Goal: Check status: Check status

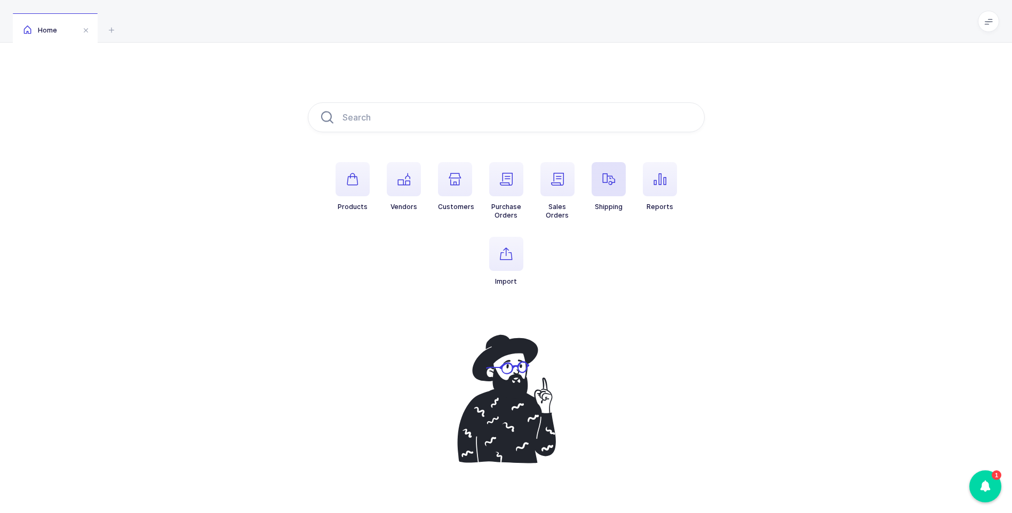
click at [612, 185] on span "button" at bounding box center [609, 179] width 34 height 34
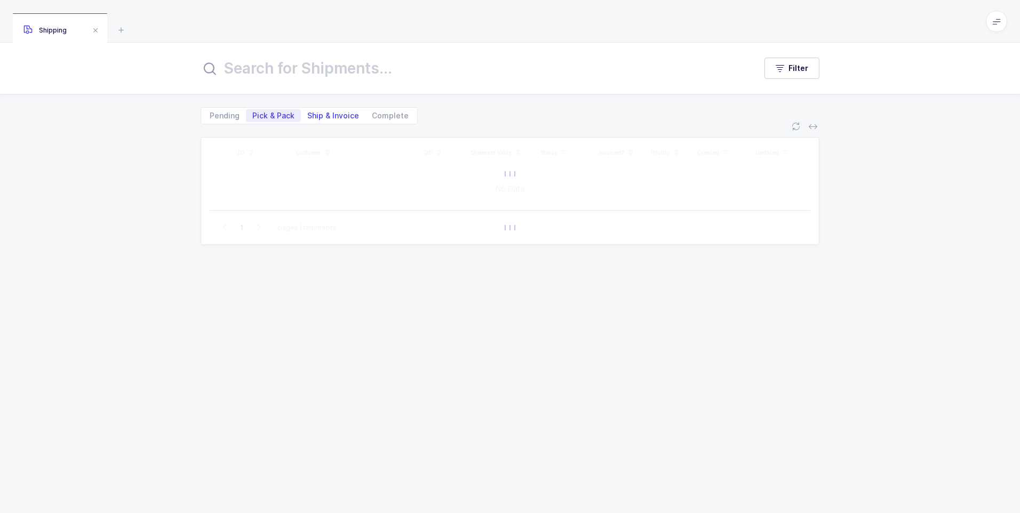
click at [328, 113] on span "Ship & Invoice" at bounding box center [333, 115] width 52 height 7
click at [308, 113] on input "Ship & Invoice" at bounding box center [304, 112] width 7 height 7
radio input "true"
radio input "false"
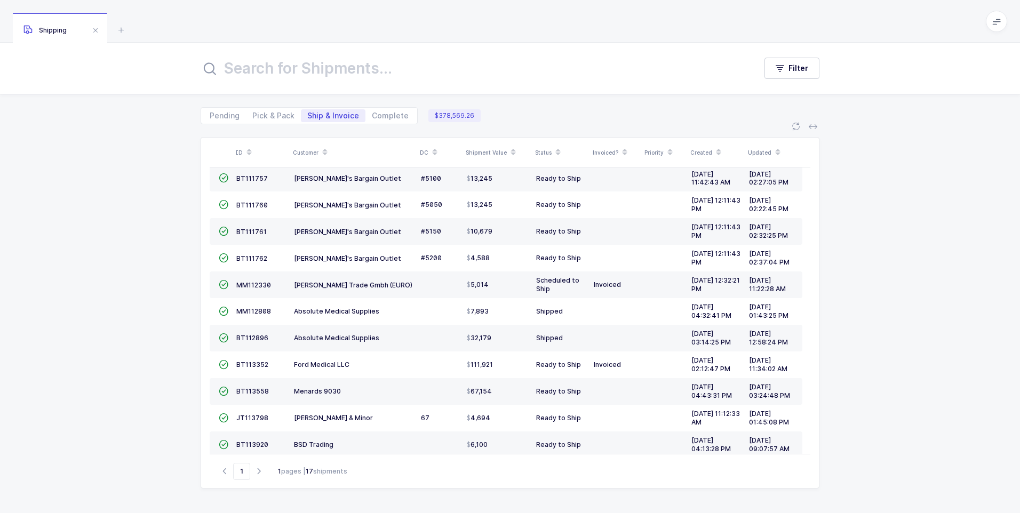
scroll to position [183, 0]
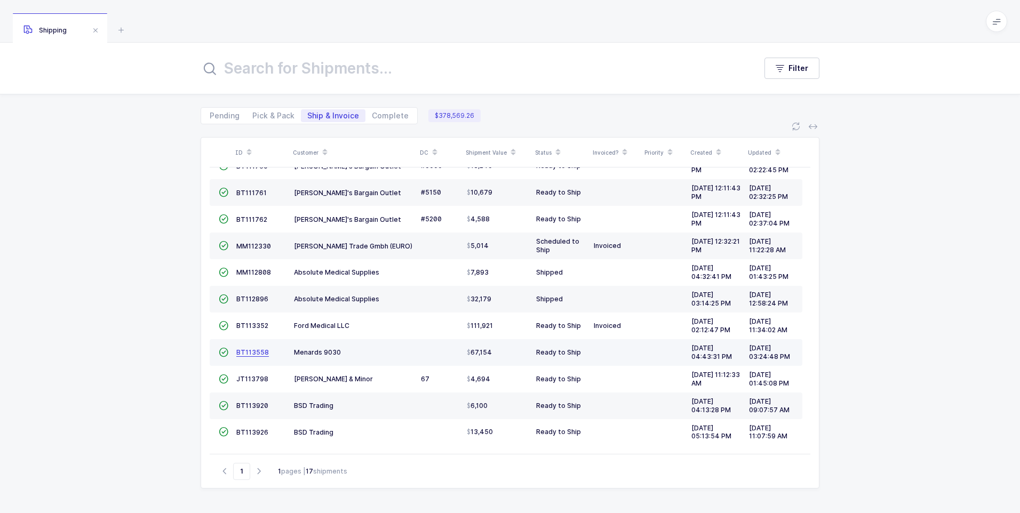
click at [253, 355] on span "BT113558" at bounding box center [252, 352] width 33 height 8
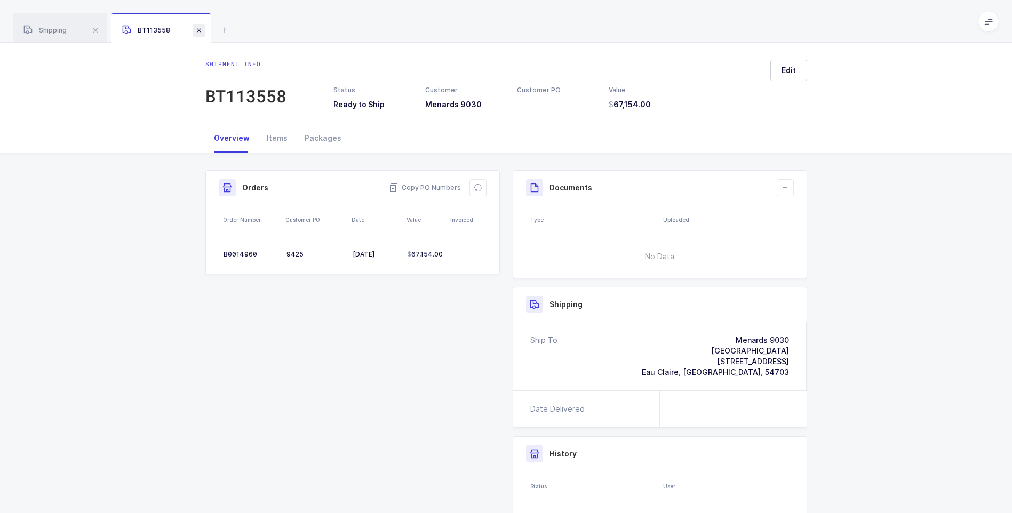
click at [201, 29] on span at bounding box center [199, 30] width 13 height 13
